Goal: Transaction & Acquisition: Book appointment/travel/reservation

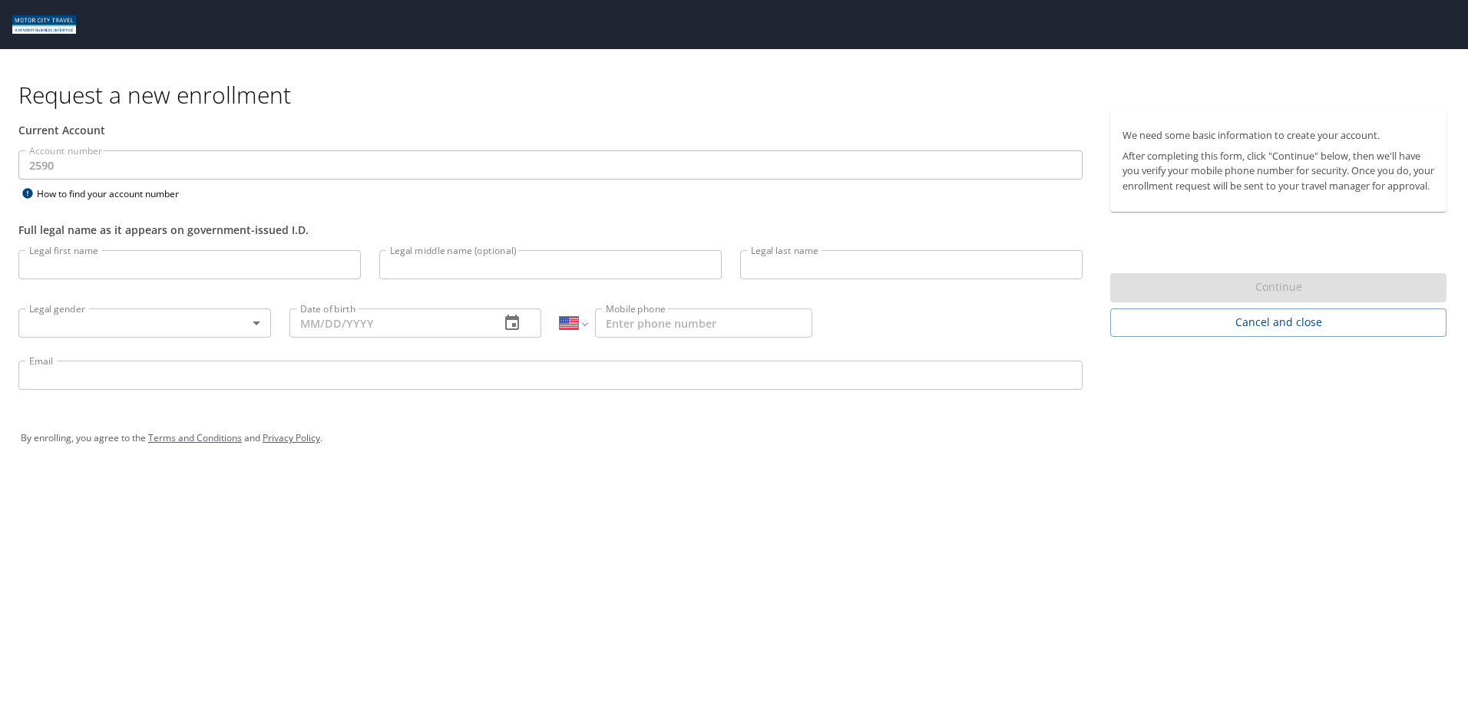
select select "US"
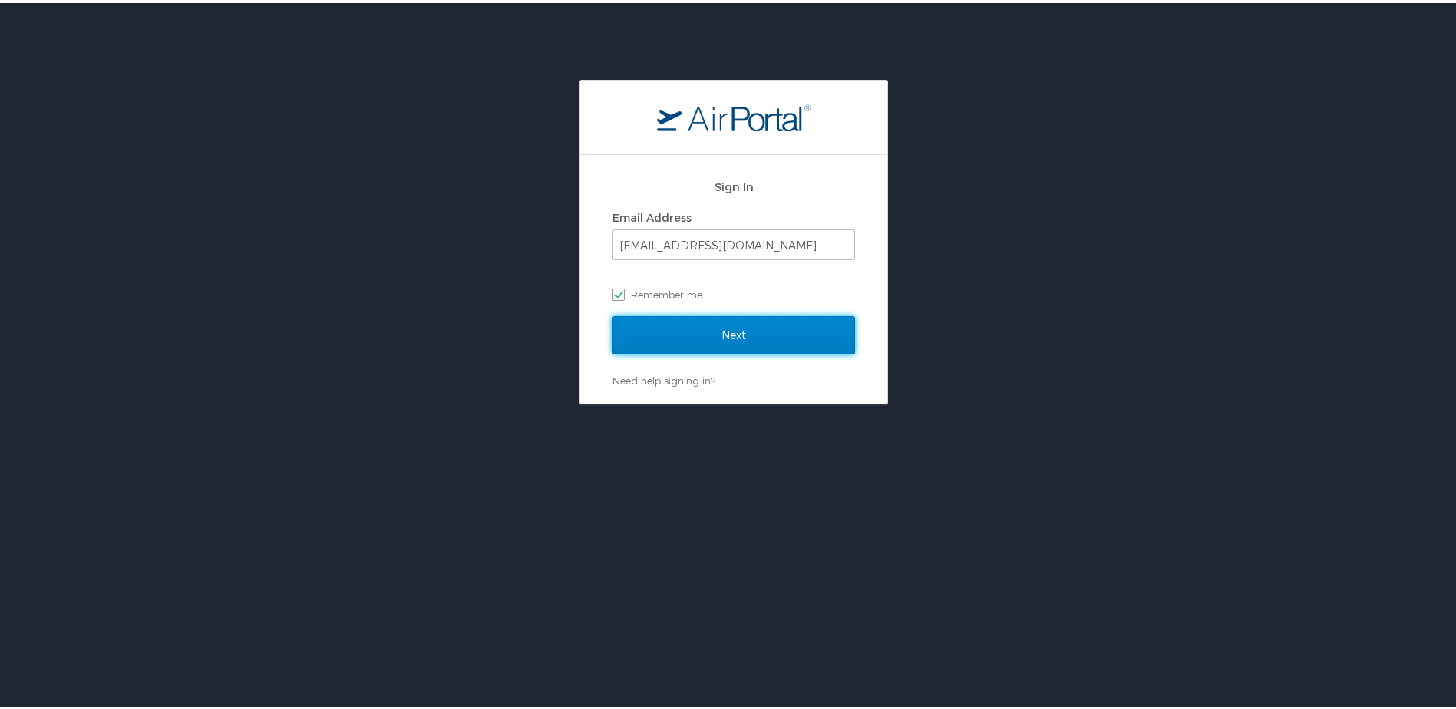
click at [668, 327] on input "Next" at bounding box center [734, 332] width 243 height 38
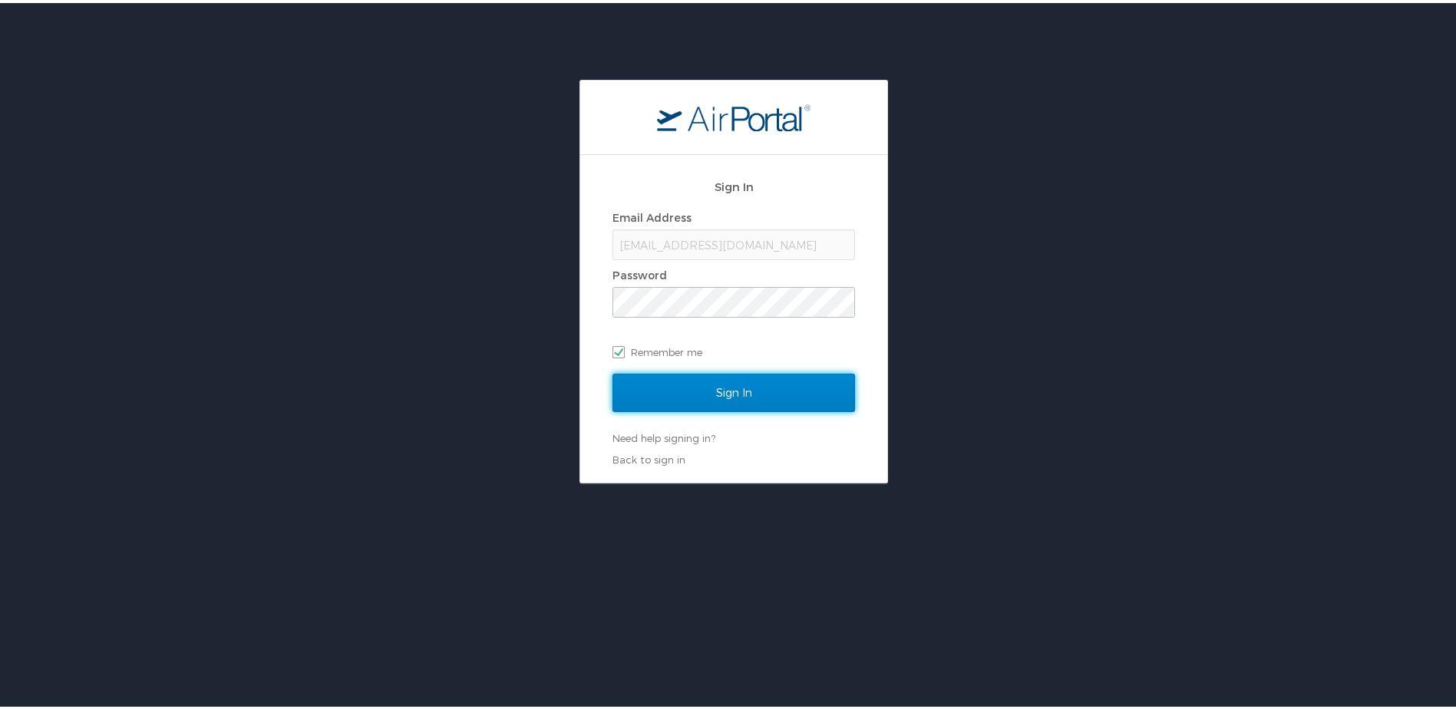
click at [706, 385] on input "Sign In" at bounding box center [734, 390] width 243 height 38
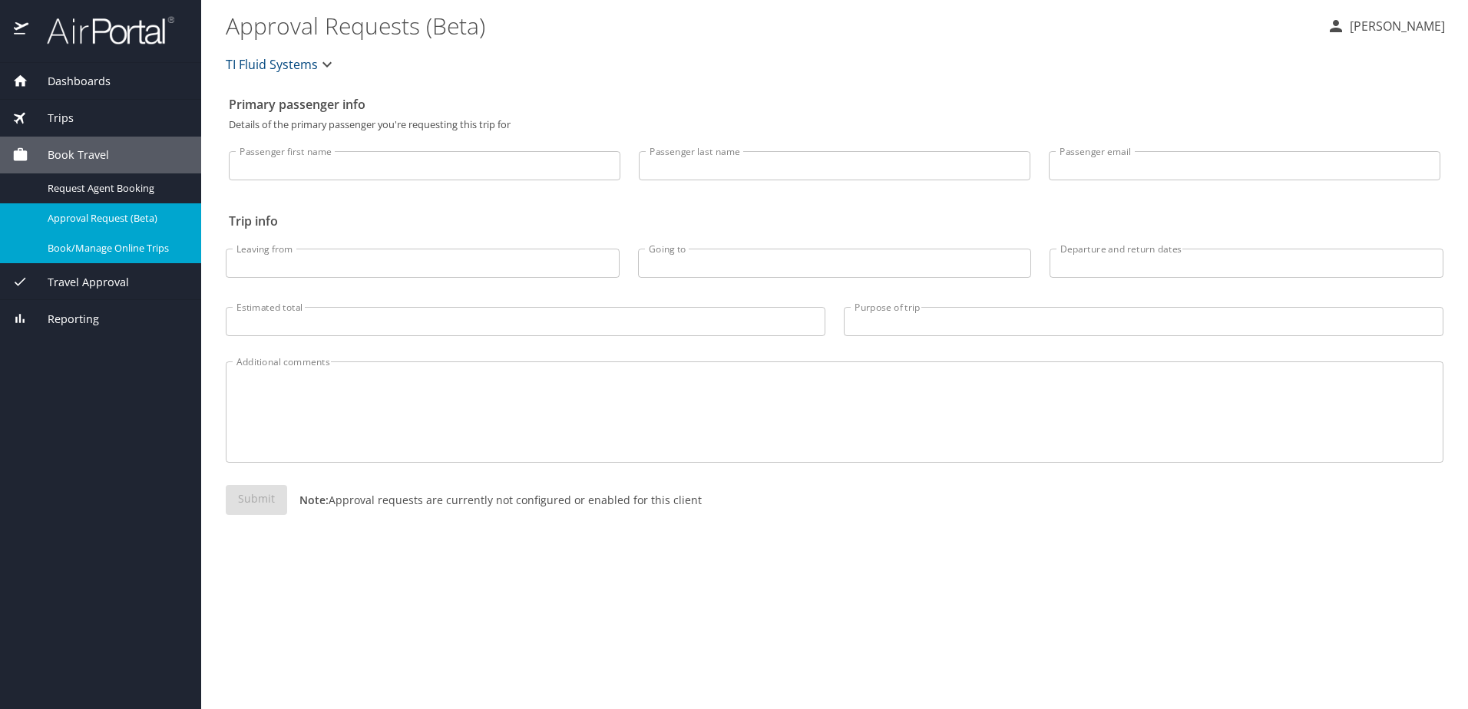
click at [95, 249] on span "Book/Manage Online Trips" at bounding box center [115, 248] width 135 height 15
click at [136, 245] on span "Book/Manage Online Trips" at bounding box center [115, 248] width 135 height 15
